Goal: Task Accomplishment & Management: Manage account settings

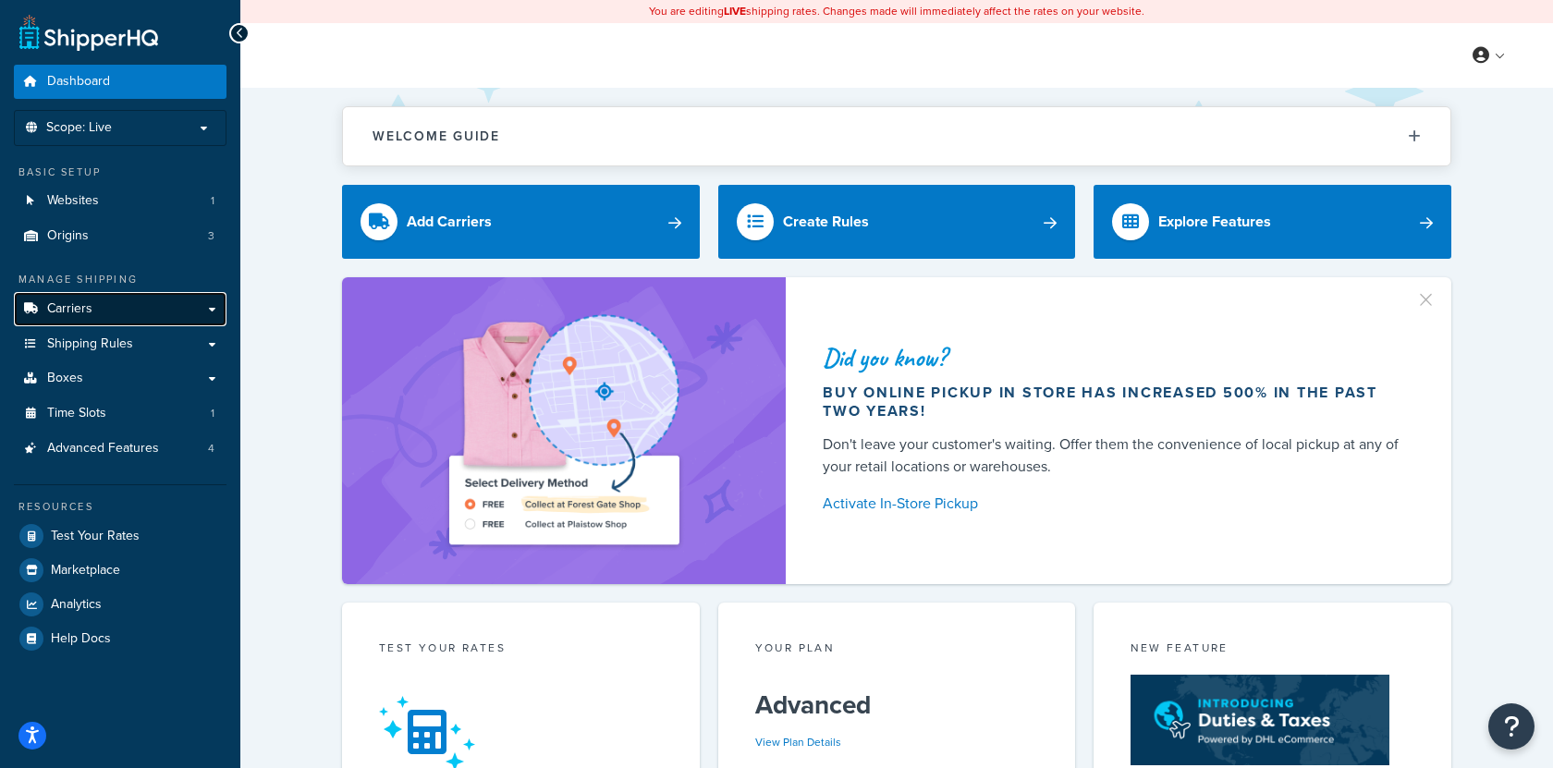
click at [156, 312] on link "Carriers" at bounding box center [120, 309] width 213 height 34
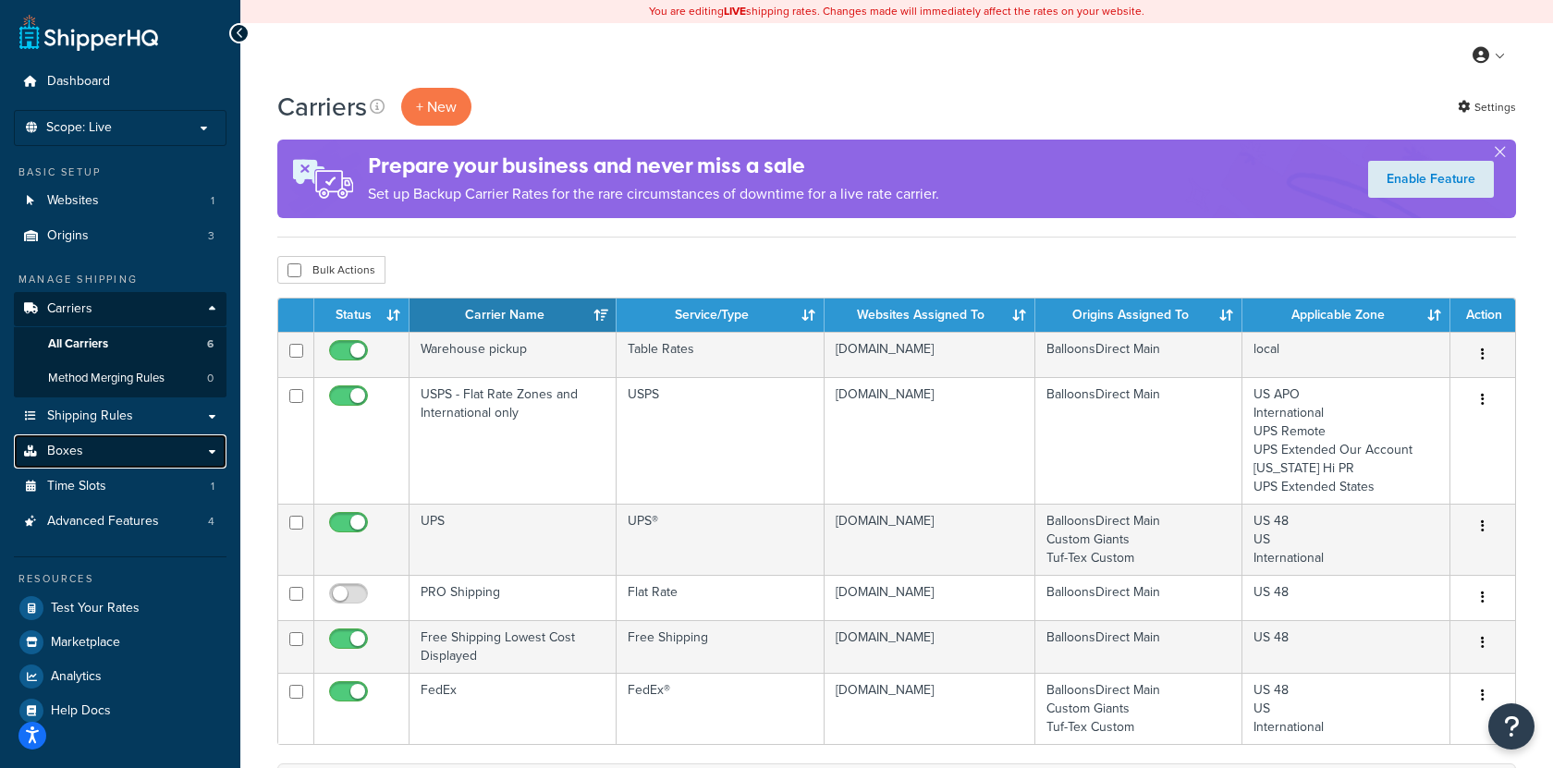
click at [141, 439] on link "Boxes" at bounding box center [120, 451] width 213 height 34
click at [152, 409] on link "Shipping Rules" at bounding box center [120, 416] width 213 height 34
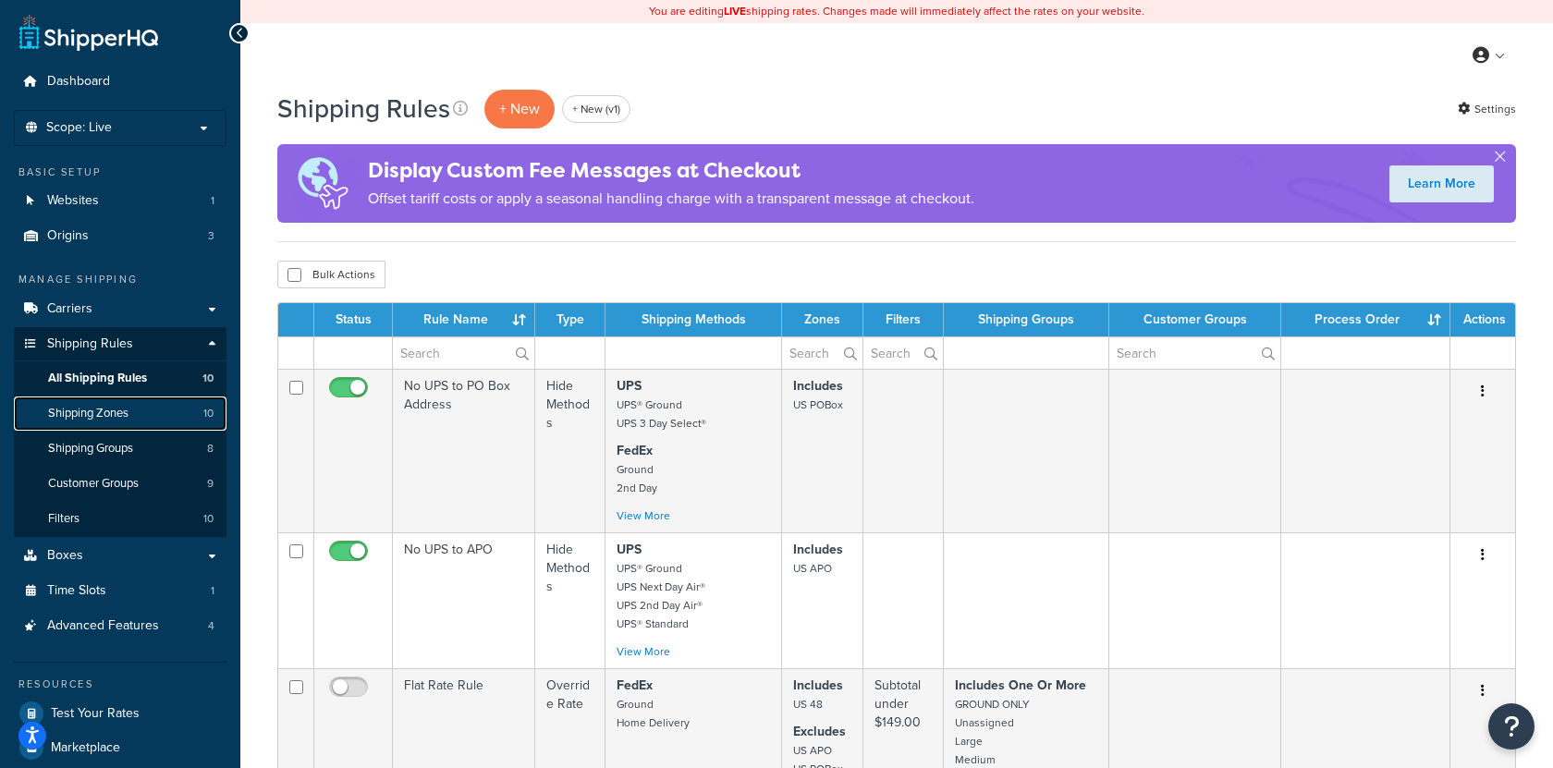
click at [151, 429] on link "Shipping Zones 10" at bounding box center [120, 413] width 213 height 34
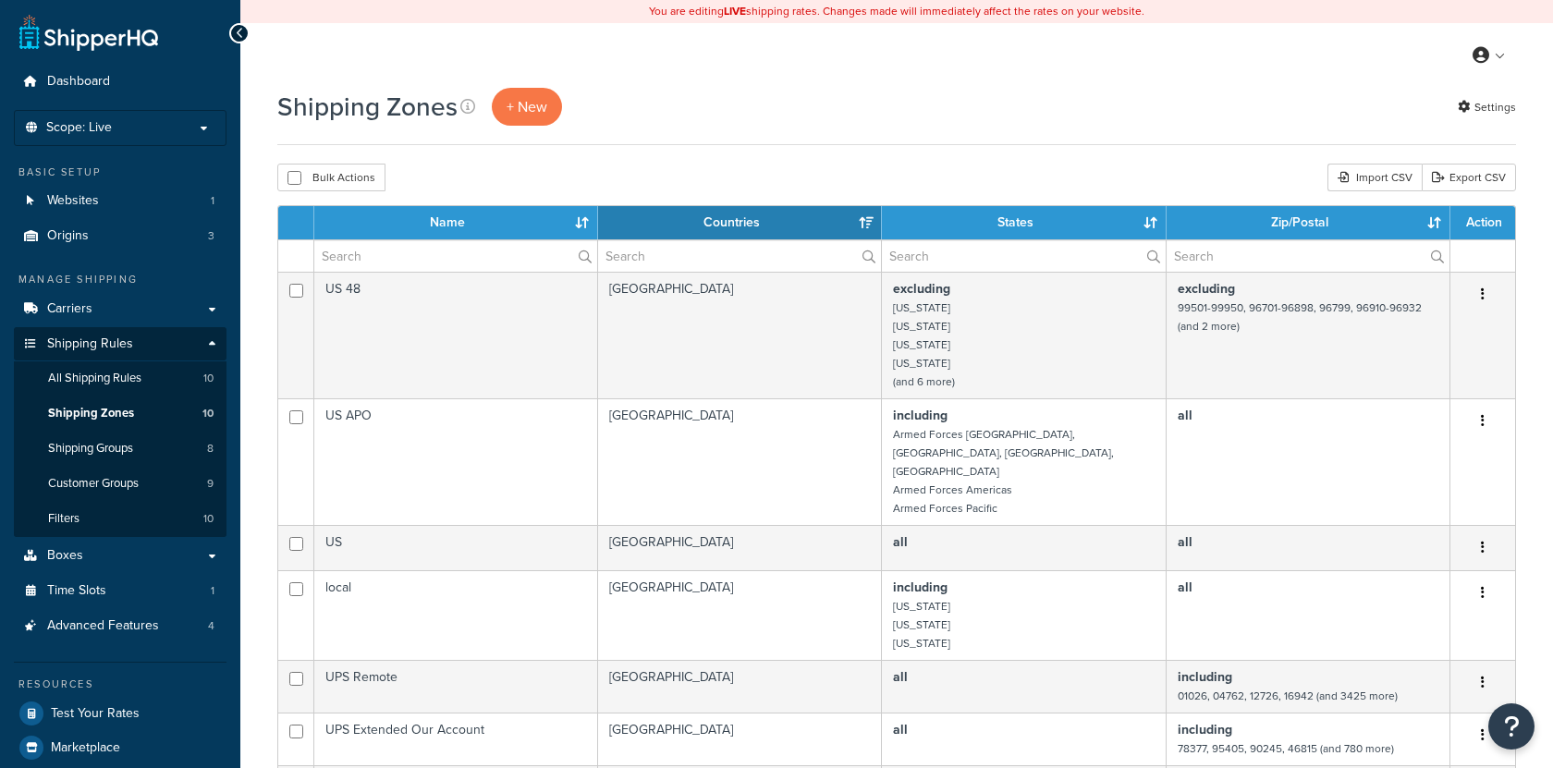
select select "15"
click at [1472, 176] on link "Export CSV" at bounding box center [1468, 178] width 94 height 28
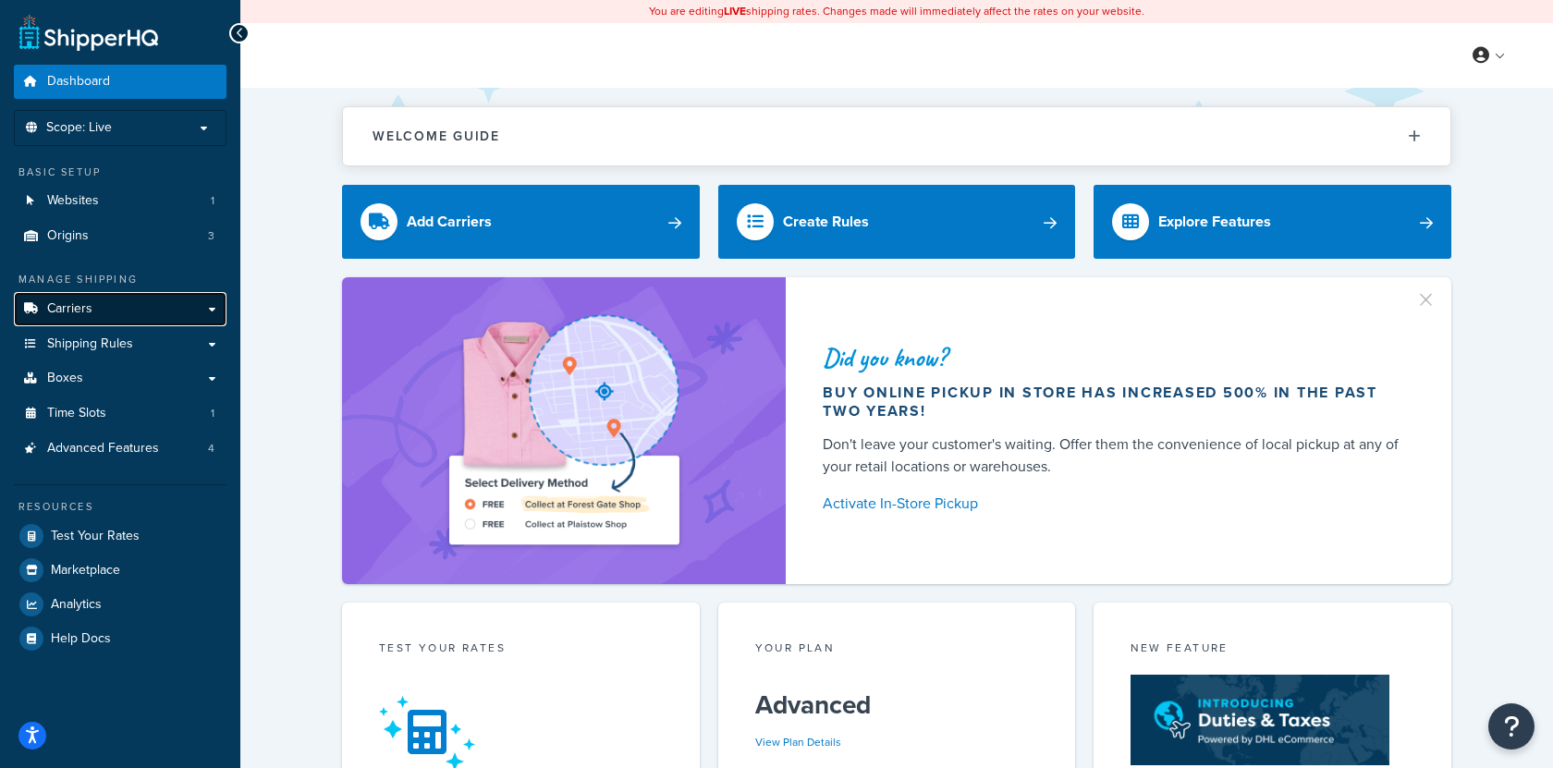
click at [142, 318] on link "Carriers" at bounding box center [120, 309] width 213 height 34
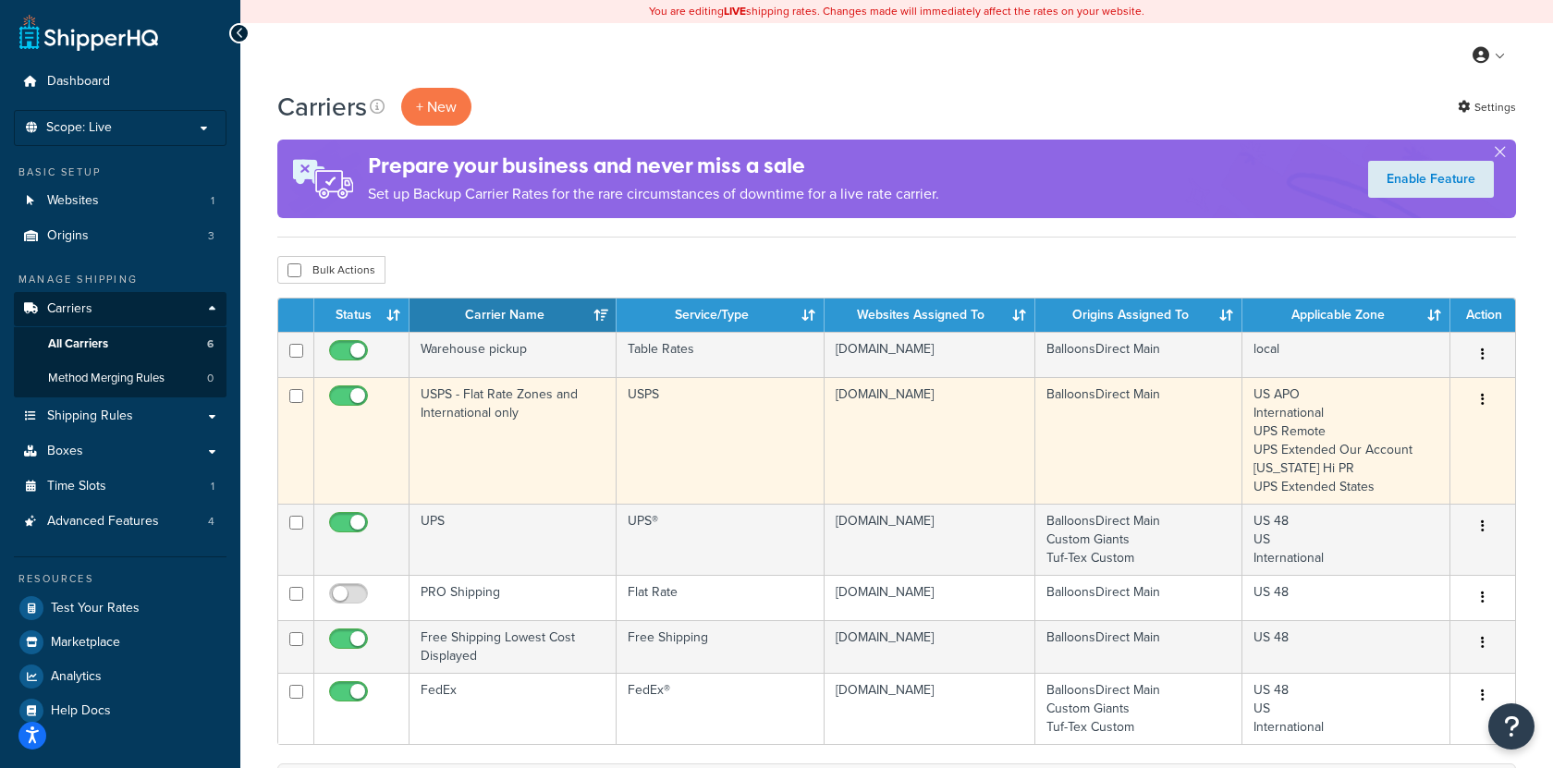
click at [631, 444] on td "USPS" at bounding box center [719, 440] width 207 height 127
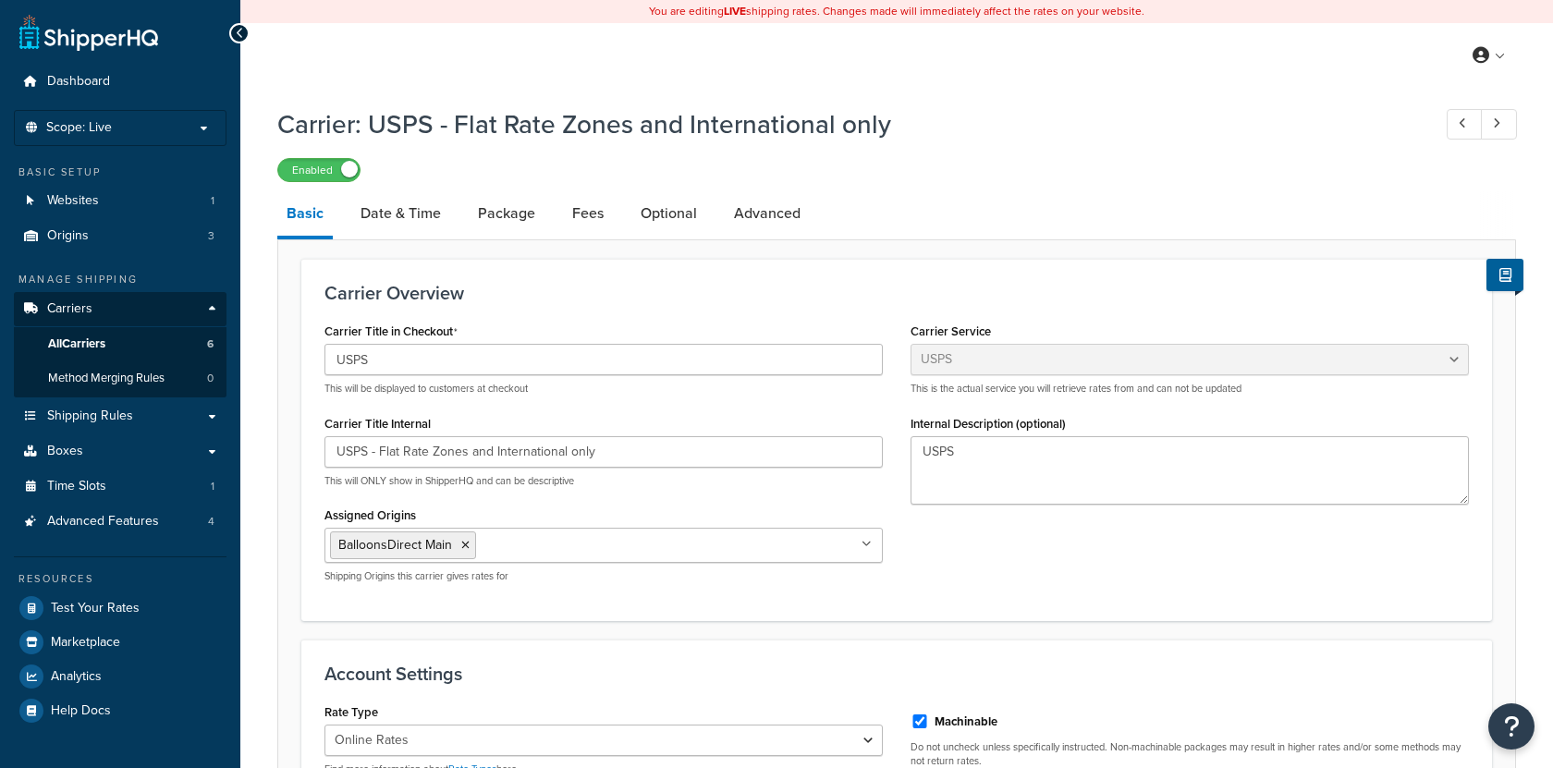
select select "usps"
select select "ONLINE"
click at [645, 220] on link "Optional" at bounding box center [668, 213] width 75 height 44
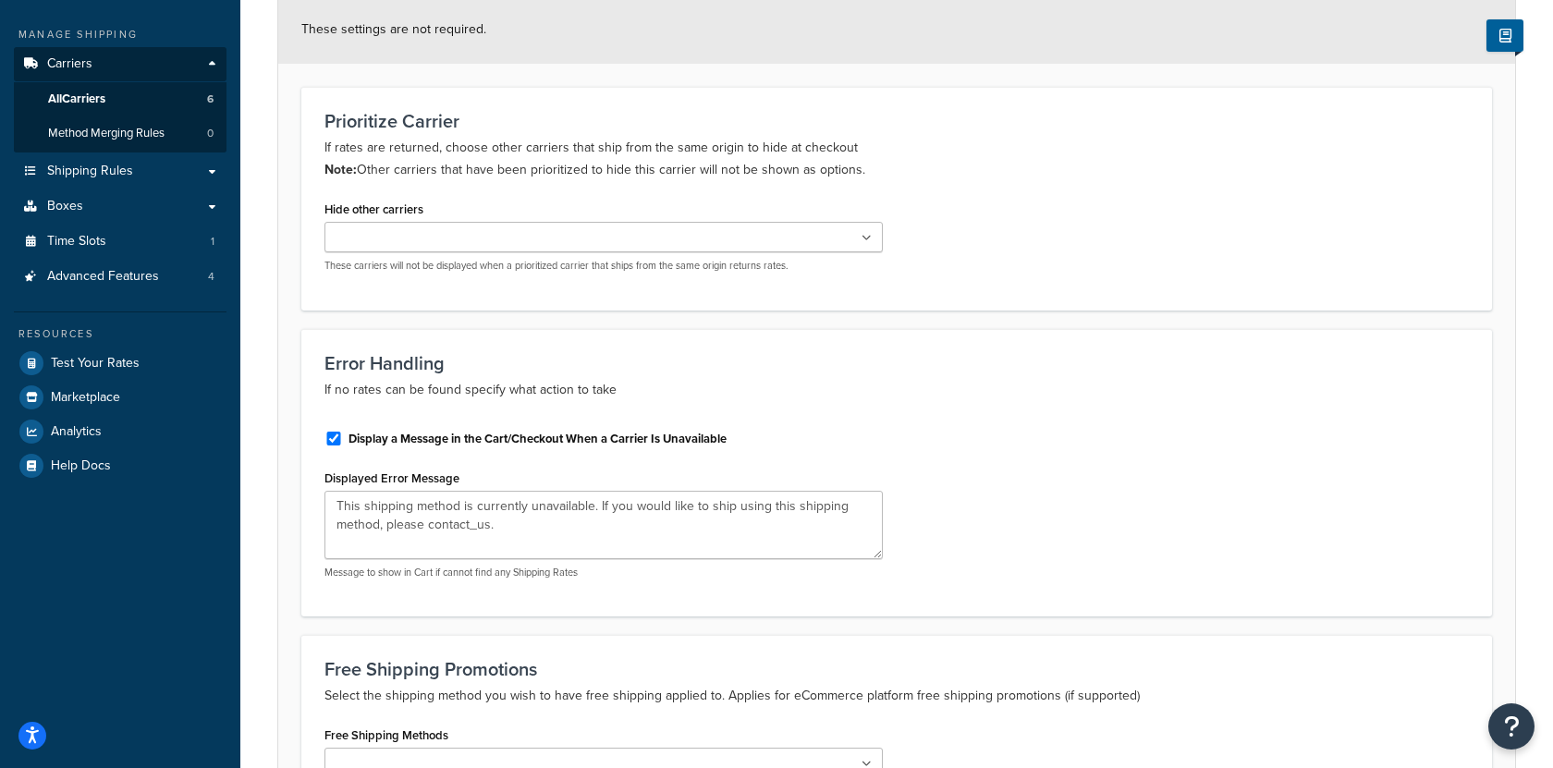
scroll to position [264, 0]
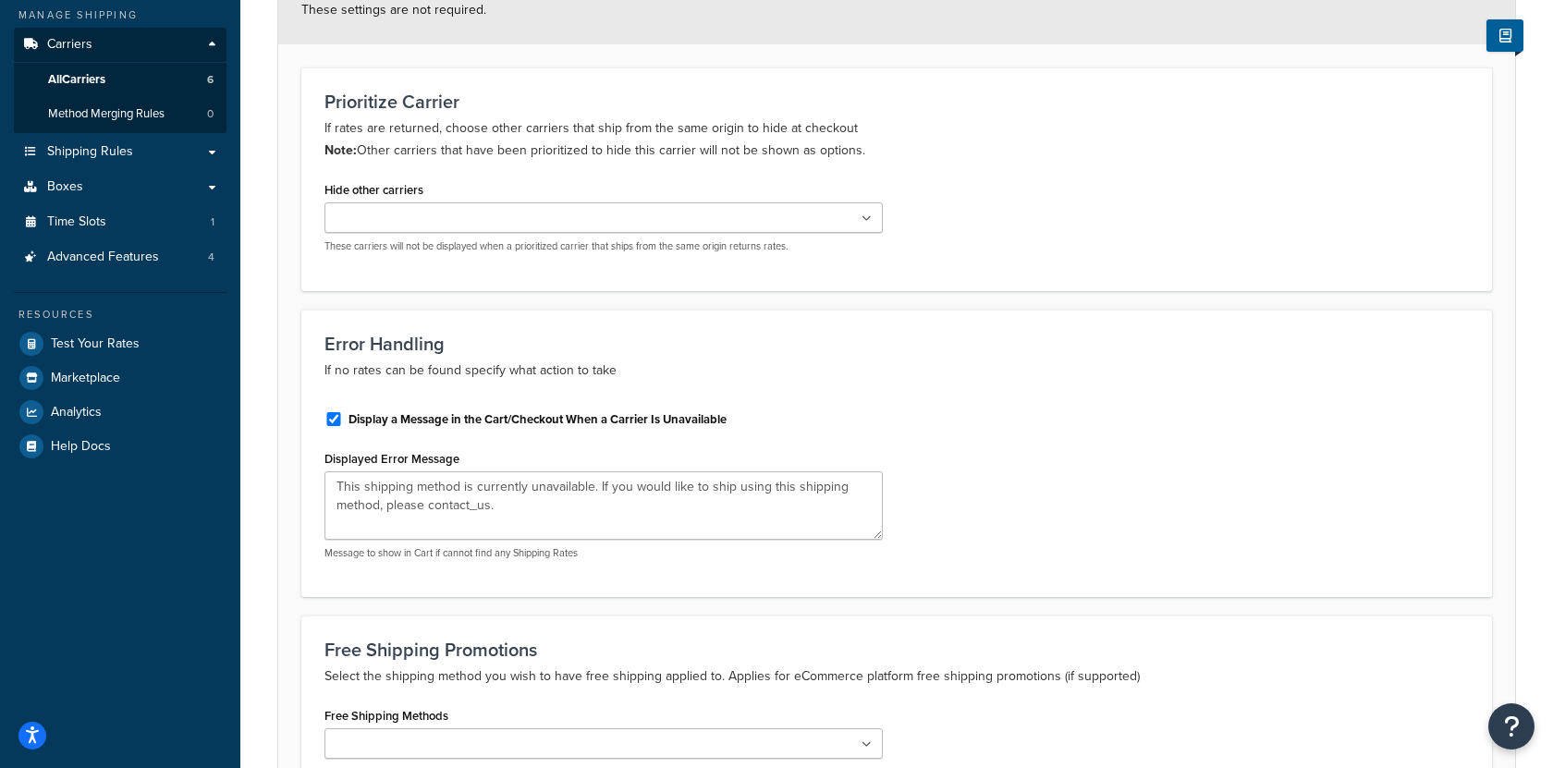
click at [518, 424] on label "Display a Message in the Cart/Checkout When a Carrier Is Unavailable" at bounding box center [537, 419] width 378 height 17
click at [343, 424] on input "Display a Message in the Cart/Checkout When a Carrier Is Unavailable" at bounding box center [333, 419] width 18 height 14
checkbox input "false"
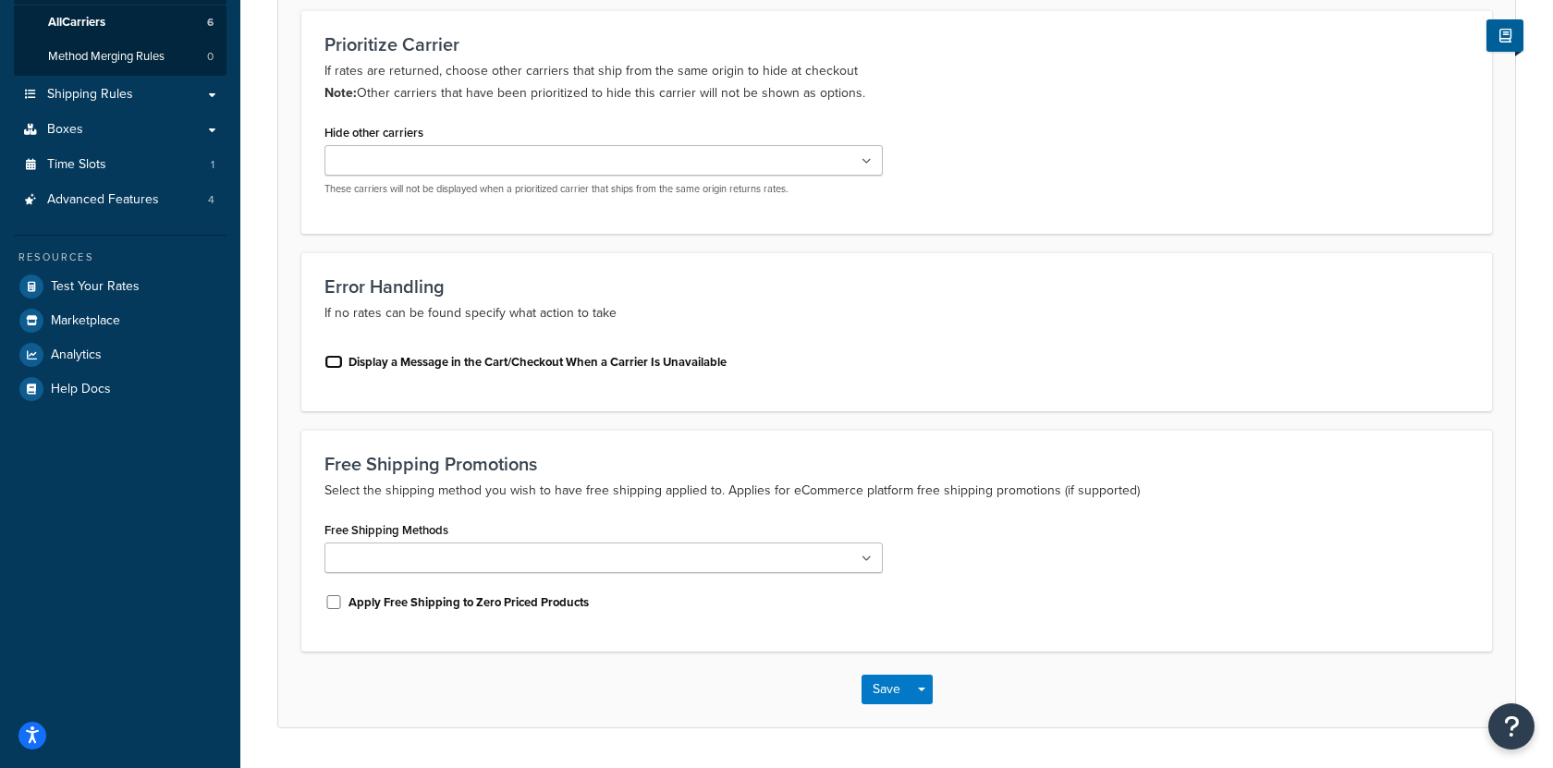
scroll to position [371, 0]
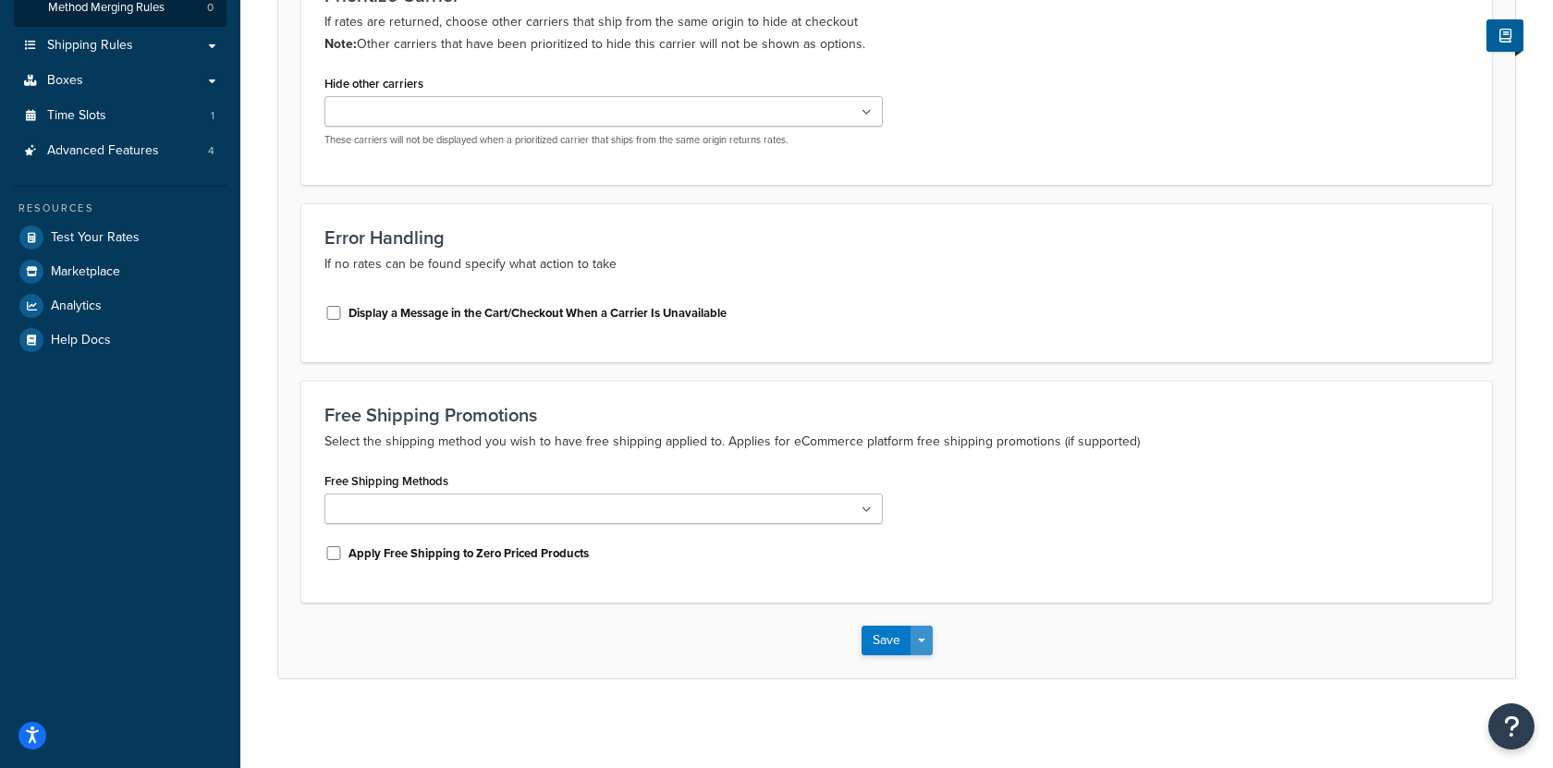
click at [919, 632] on button "Save Dropdown" at bounding box center [921, 641] width 22 height 30
click at [919, 659] on button "Save and Edit" at bounding box center [928, 674] width 135 height 39
